Goal: Information Seeking & Learning: Compare options

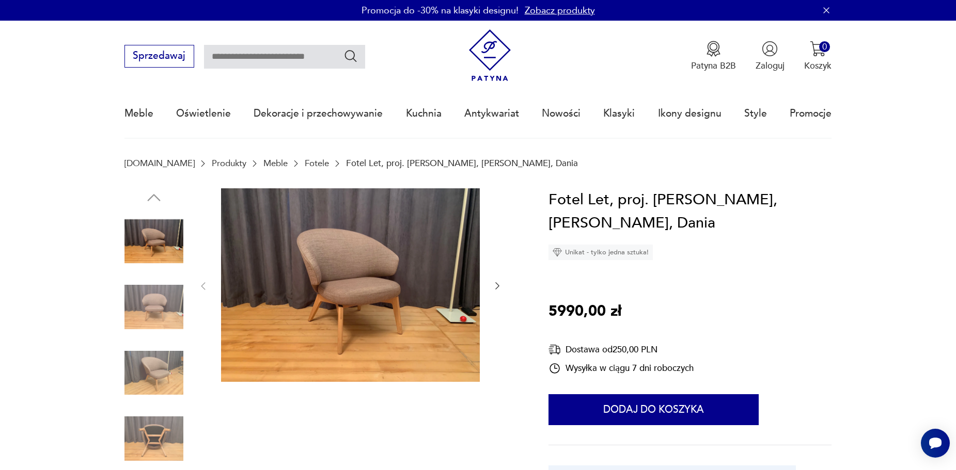
click at [153, 382] on img at bounding box center [153, 373] width 59 height 59
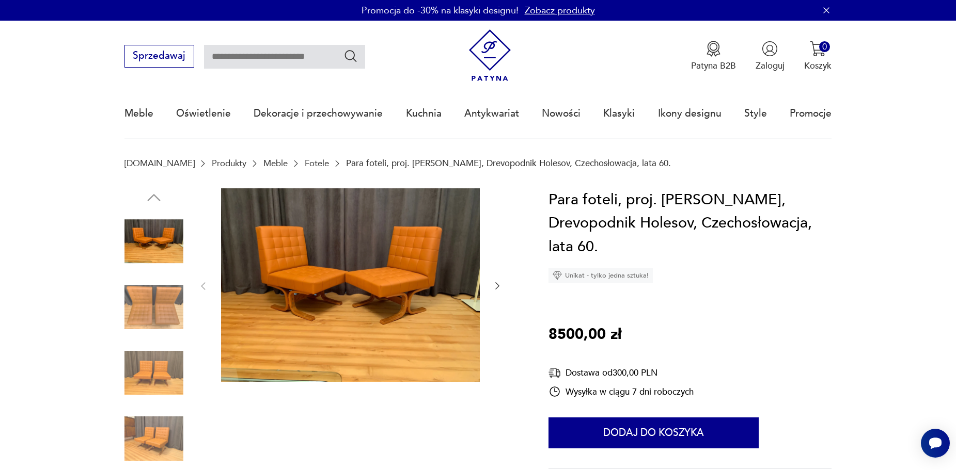
click at [140, 314] on img at bounding box center [153, 307] width 59 height 59
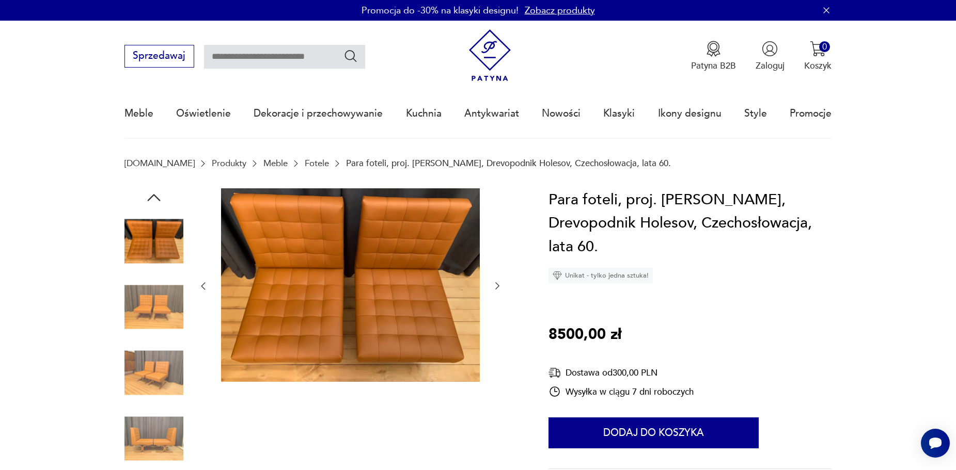
click at [155, 379] on img at bounding box center [153, 373] width 59 height 59
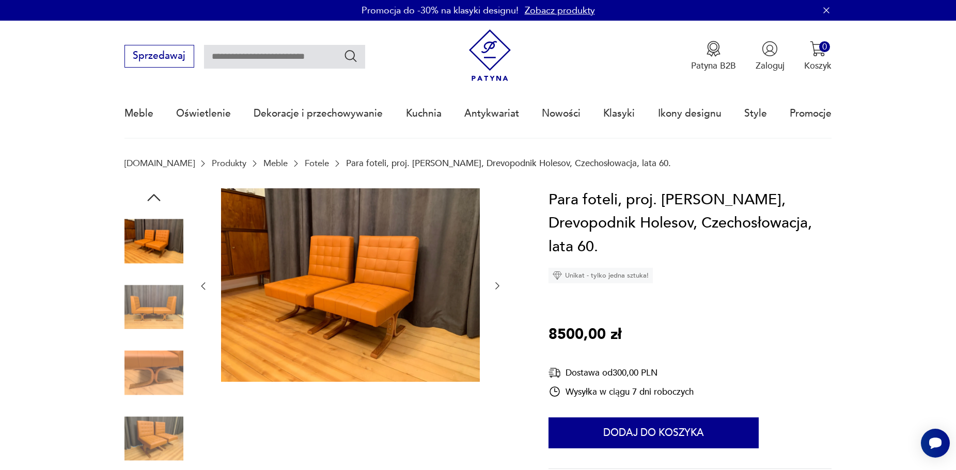
click at [160, 446] on img at bounding box center [153, 438] width 59 height 59
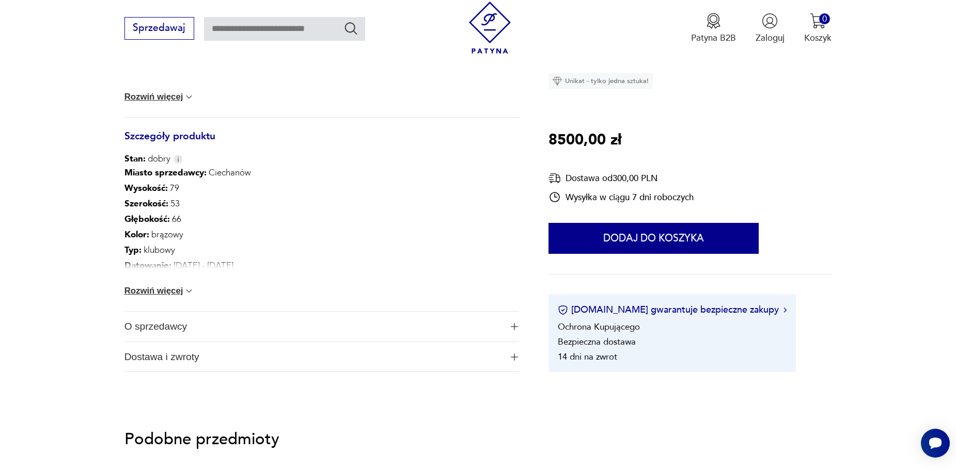
scroll to position [258, 0]
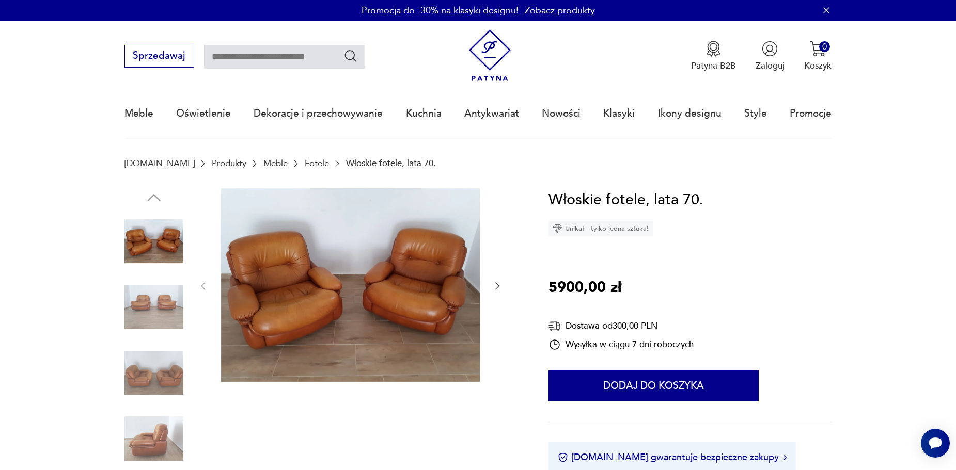
click at [498, 289] on icon "button" at bounding box center [497, 286] width 10 height 10
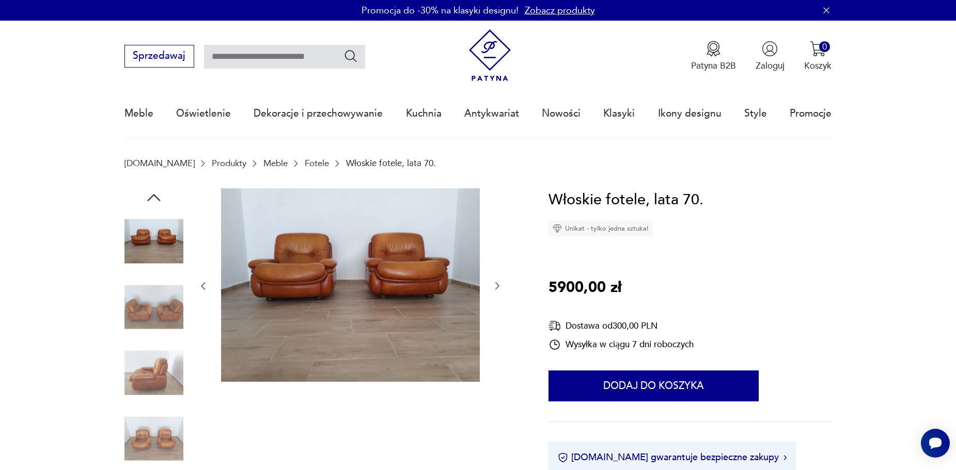
click at [498, 289] on icon "button" at bounding box center [497, 286] width 10 height 10
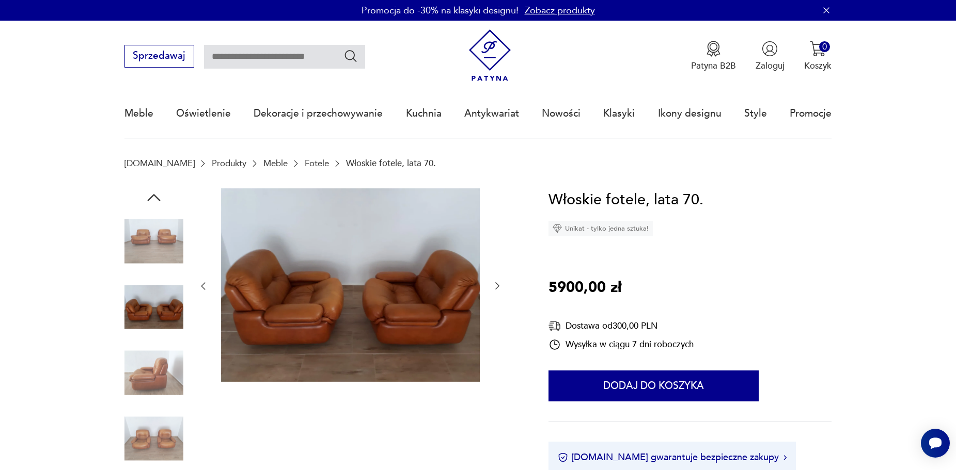
click at [498, 289] on icon "button" at bounding box center [497, 286] width 10 height 10
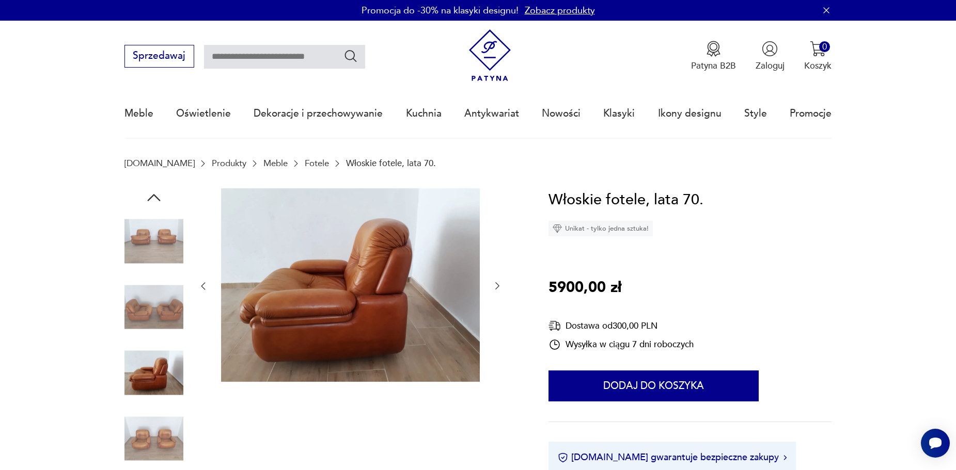
click at [498, 289] on icon "button" at bounding box center [497, 286] width 10 height 10
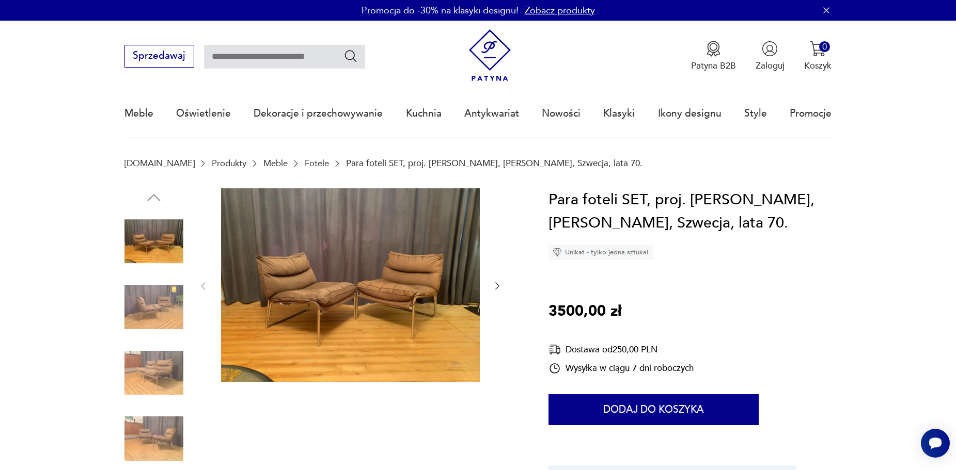
click at [358, 254] on img at bounding box center [350, 285] width 259 height 194
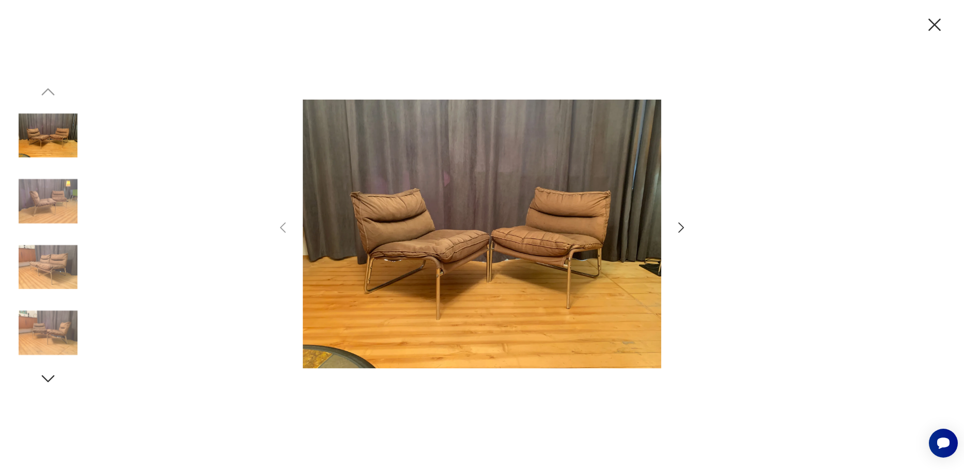
click at [680, 226] on icon "button" at bounding box center [680, 227] width 15 height 15
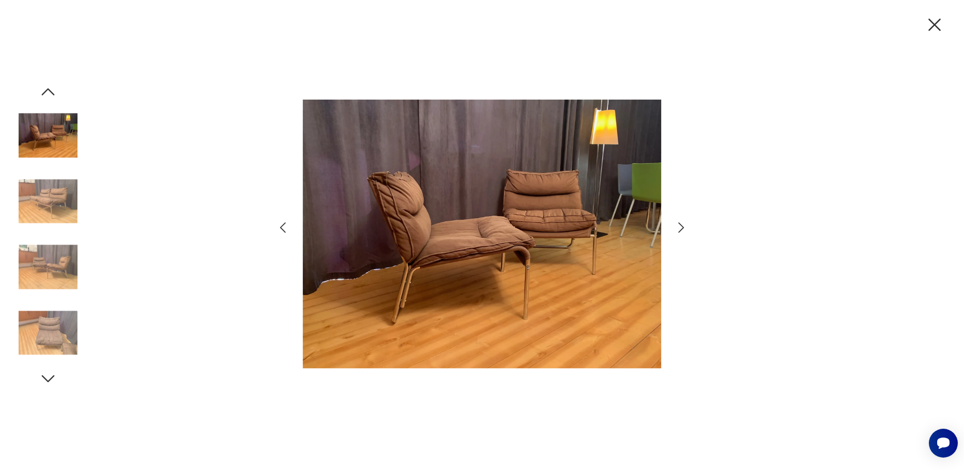
click at [678, 225] on icon "button" at bounding box center [680, 227] width 15 height 15
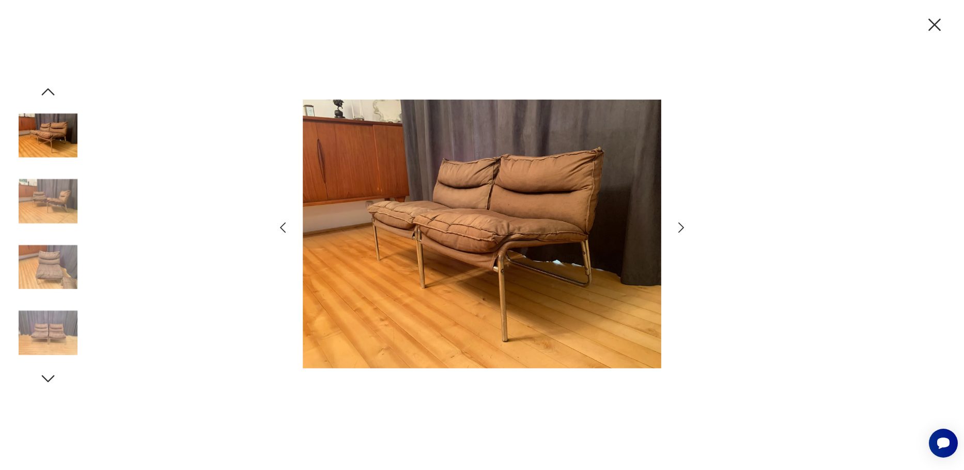
click at [678, 225] on icon "button" at bounding box center [680, 227] width 15 height 15
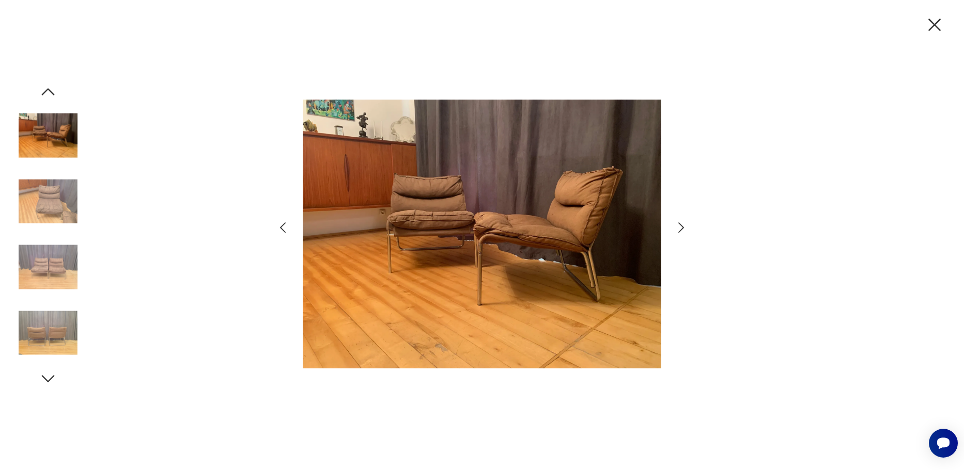
click at [680, 227] on icon "button" at bounding box center [680, 227] width 15 height 15
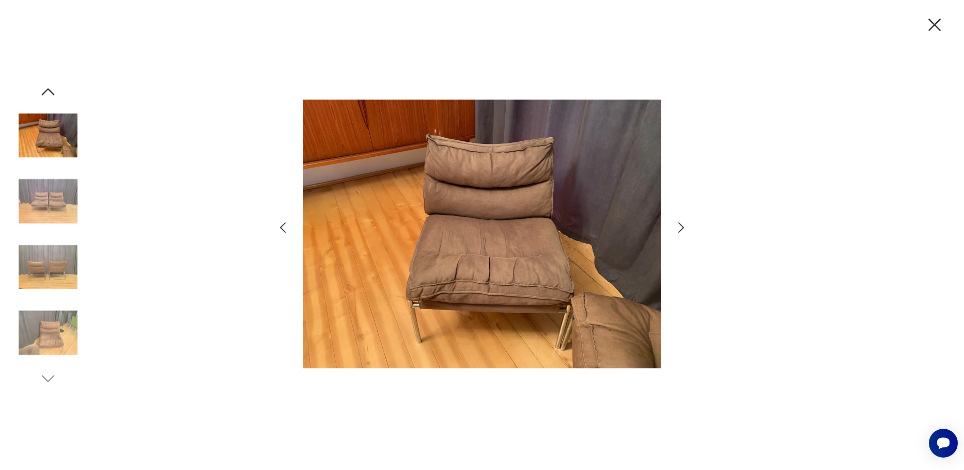
click at [930, 26] on icon "button" at bounding box center [934, 25] width 22 height 22
